Goal: Task Accomplishment & Management: Manage account settings

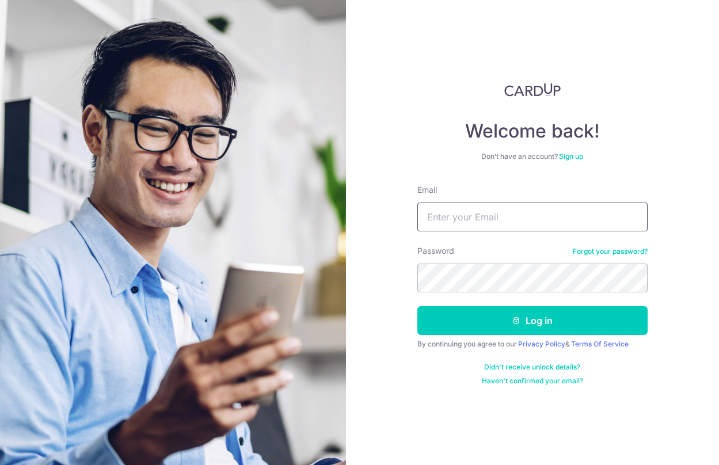
type input "[EMAIL_ADDRESS][DOMAIN_NAME]"
click at [532, 320] on button "Log in" at bounding box center [532, 320] width 230 height 29
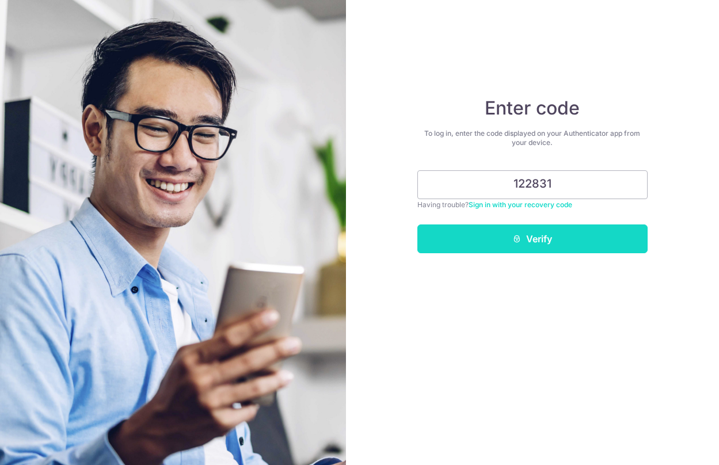
type input "122831"
click at [562, 230] on button "Verify" at bounding box center [532, 238] width 230 height 29
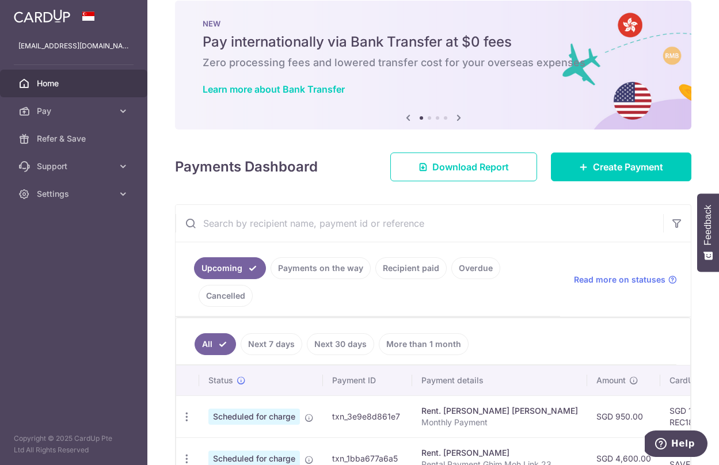
scroll to position [13, 0]
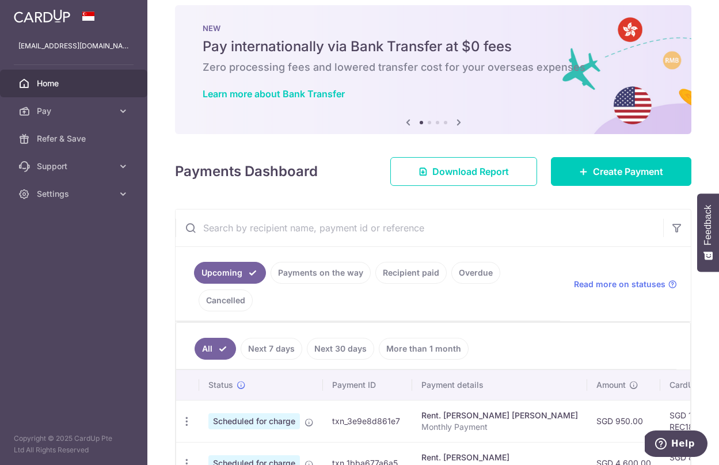
click at [338, 263] on link "Payments on the way" at bounding box center [320, 273] width 100 height 22
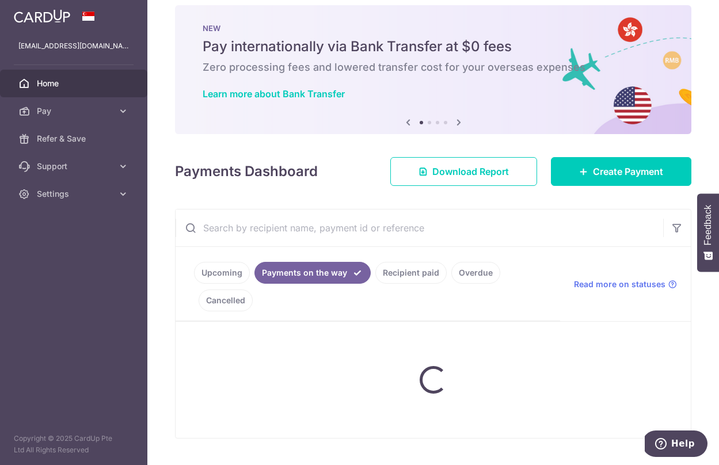
scroll to position [0, 0]
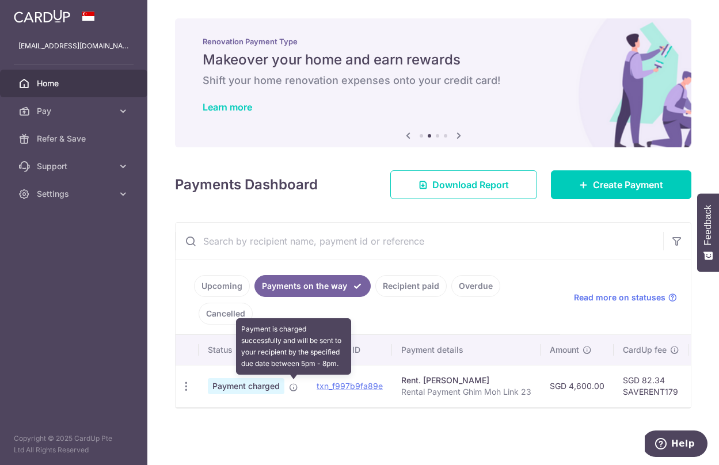
click at [293, 387] on icon at bounding box center [293, 387] width 9 height 9
click at [290, 387] on icon at bounding box center [293, 387] width 9 height 9
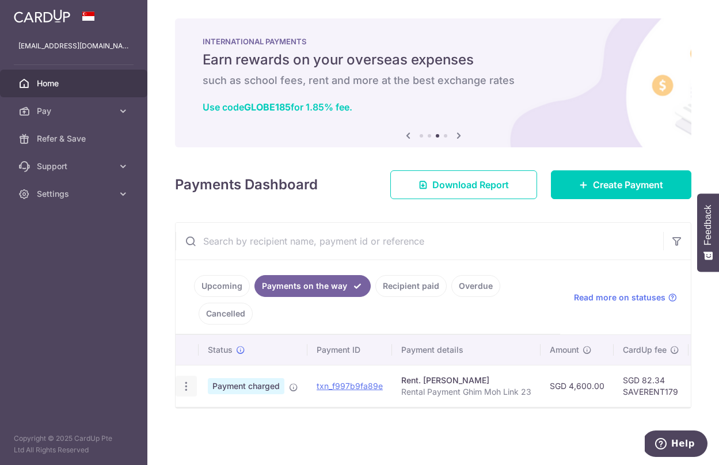
click at [189, 391] on icon "button" at bounding box center [186, 386] width 12 height 12
click at [200, 412] on link "PDF Receipt" at bounding box center [236, 418] width 120 height 28
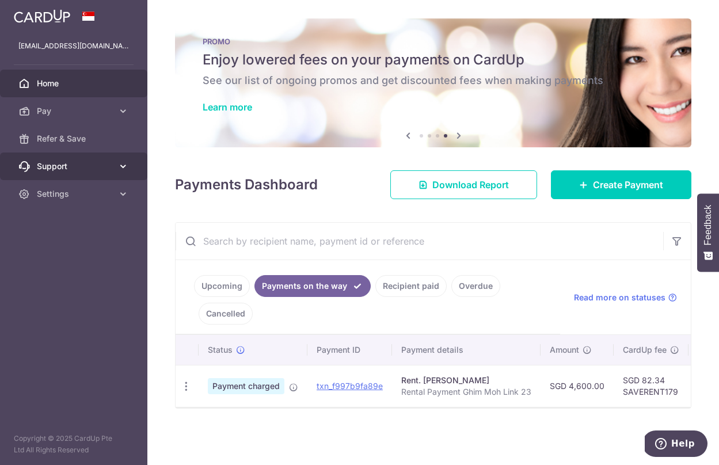
click at [69, 157] on link "Support" at bounding box center [73, 166] width 147 height 28
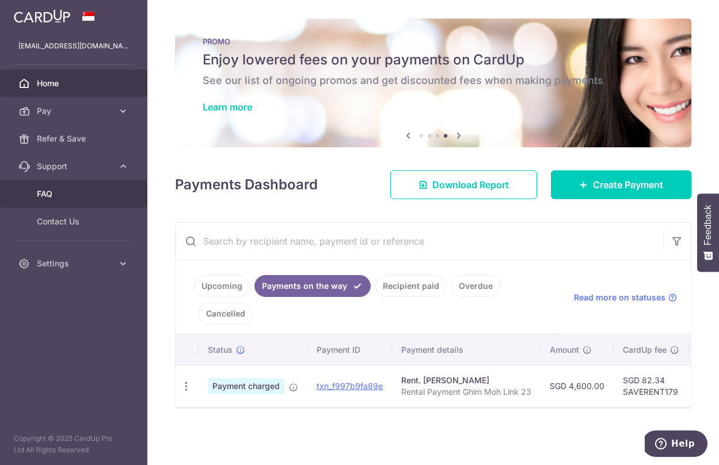
click at [66, 191] on span "FAQ" at bounding box center [75, 194] width 76 height 12
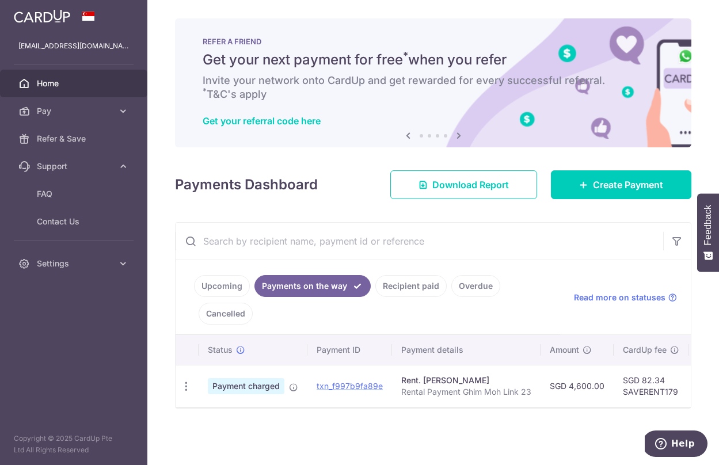
click at [227, 279] on link "Upcoming" at bounding box center [222, 286] width 56 height 22
